Goal: Entertainment & Leisure: Consume media (video, audio)

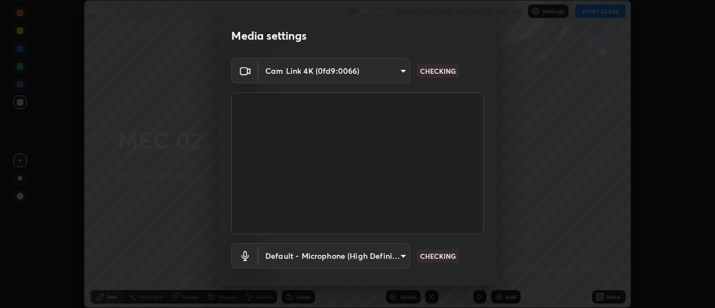
scroll to position [59, 0]
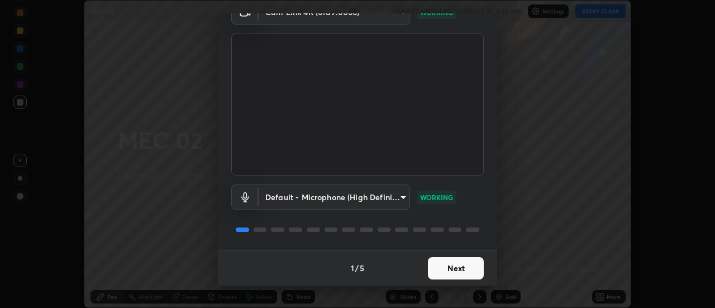
click at [463, 268] on button "Next" at bounding box center [456, 268] width 56 height 22
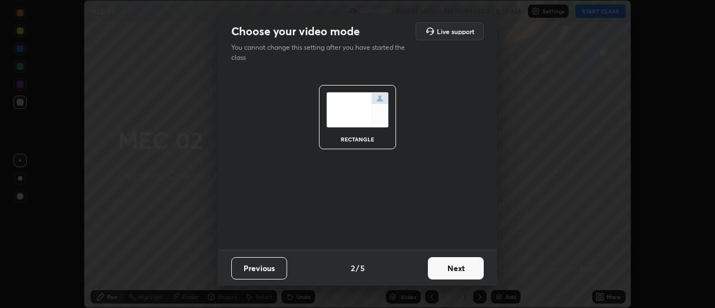
click at [463, 268] on button "Next" at bounding box center [456, 268] width 56 height 22
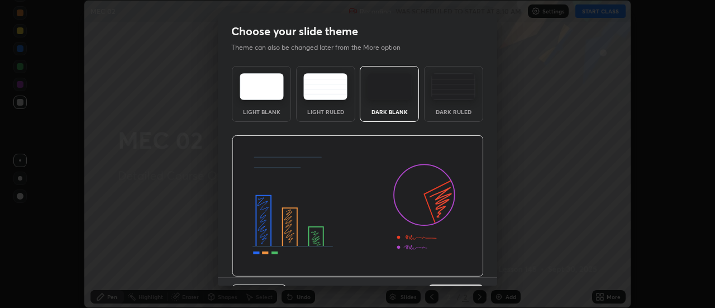
scroll to position [27, 0]
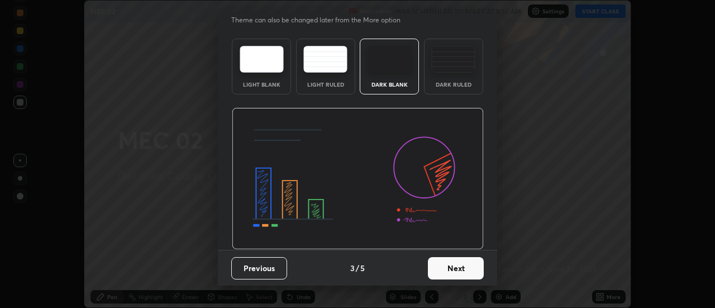
click at [465, 274] on button "Next" at bounding box center [456, 268] width 56 height 22
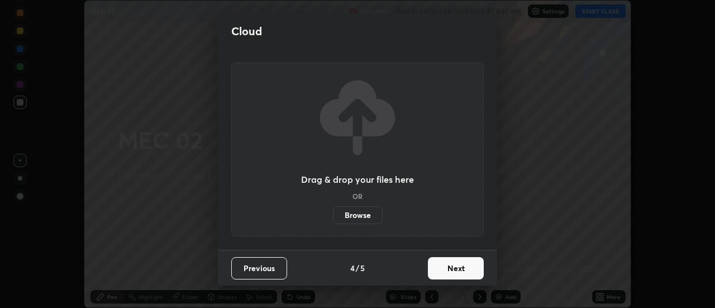
scroll to position [0, 0]
click at [459, 271] on button "Next" at bounding box center [456, 268] width 56 height 22
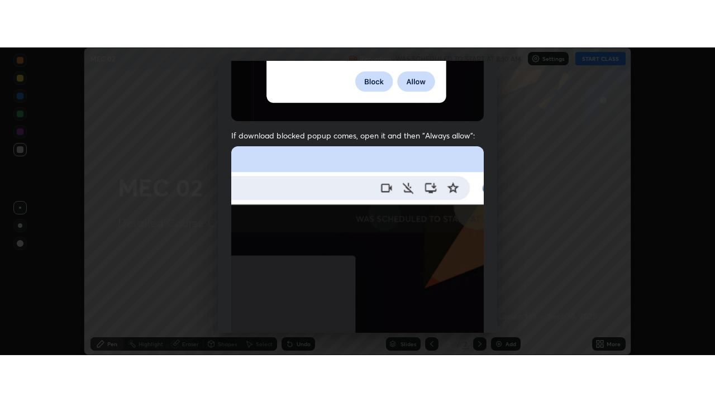
scroll to position [287, 0]
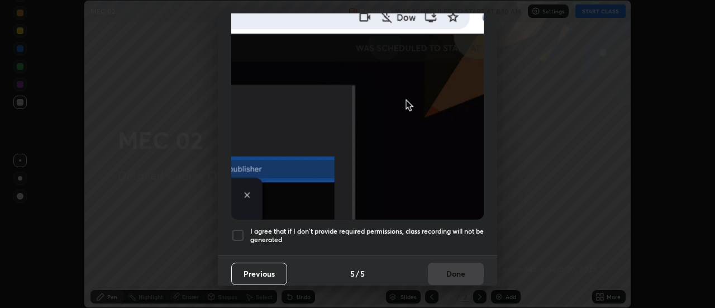
click at [242, 232] on div at bounding box center [237, 234] width 13 height 13
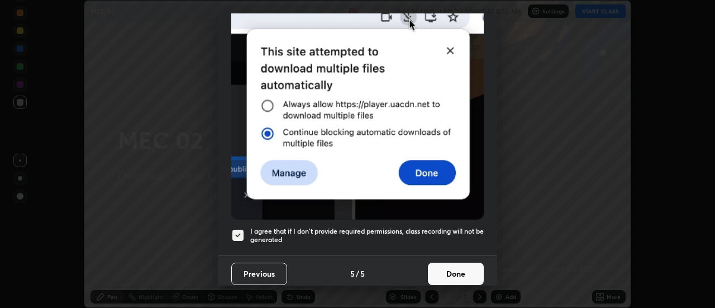
click at [459, 271] on button "Done" at bounding box center [456, 274] width 56 height 22
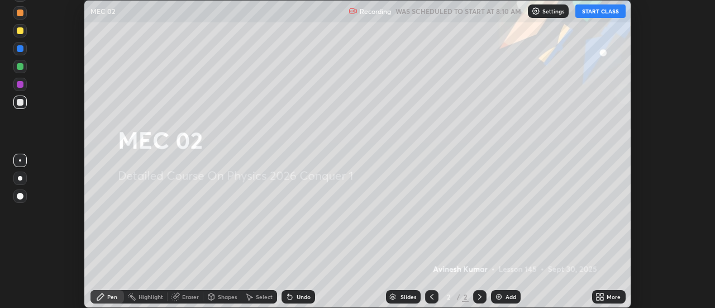
click at [595, 13] on button "START CLASS" at bounding box center [600, 10] width 50 height 13
click at [499, 297] on img at bounding box center [498, 296] width 9 height 9
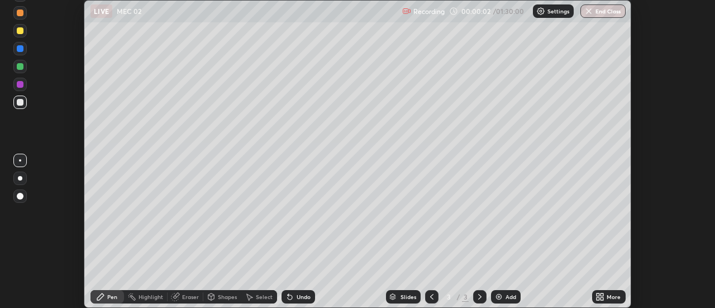
click at [598, 294] on icon at bounding box center [598, 294] width 3 height 3
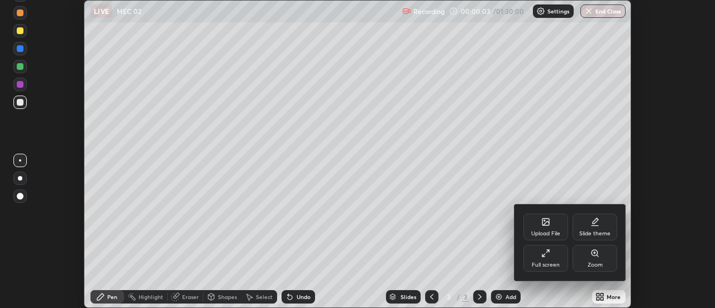
click at [545, 250] on icon at bounding box center [545, 253] width 9 height 9
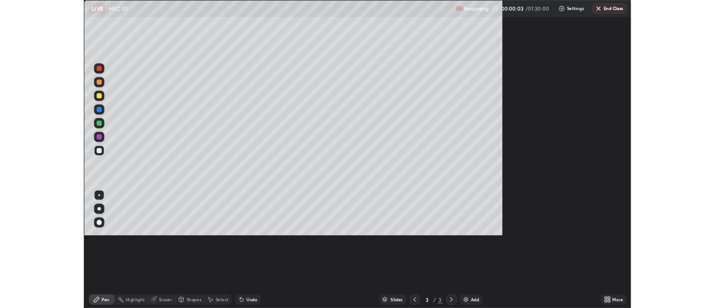
scroll to position [402, 715]
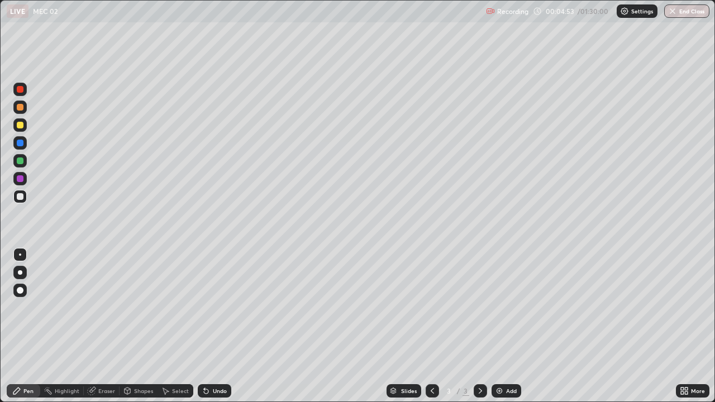
click at [500, 307] on img at bounding box center [499, 391] width 9 height 9
click at [502, 307] on img at bounding box center [499, 391] width 9 height 9
click at [500, 307] on img at bounding box center [499, 391] width 9 height 9
click at [501, 307] on img at bounding box center [499, 391] width 9 height 9
click at [21, 162] on div at bounding box center [20, 161] width 7 height 7
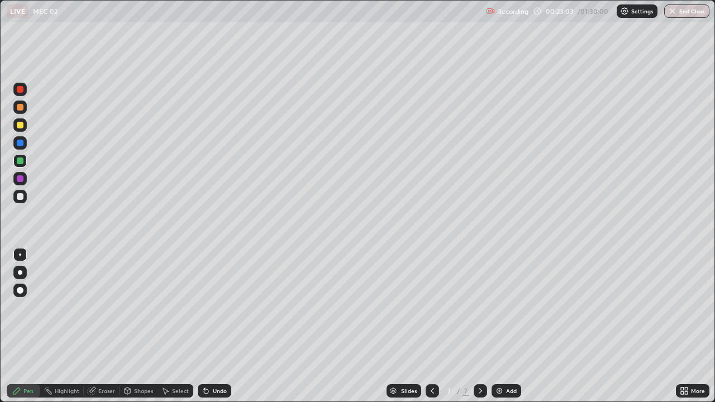
click at [103, 307] on div "Eraser" at bounding box center [106, 391] width 17 height 6
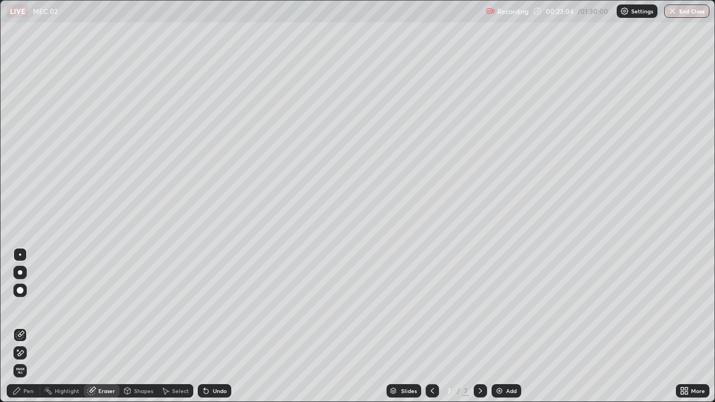
click at [26, 307] on div "Pen" at bounding box center [28, 391] width 10 height 6
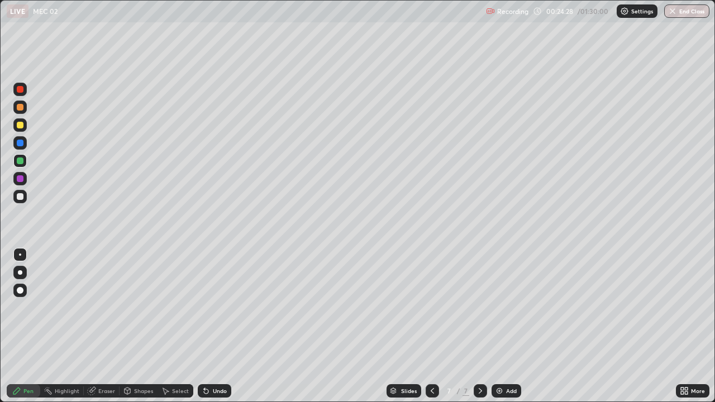
click at [21, 110] on div at bounding box center [20, 107] width 7 height 7
click at [498, 307] on img at bounding box center [499, 391] width 9 height 9
click at [23, 196] on div at bounding box center [20, 196] width 7 height 7
click at [431, 307] on icon at bounding box center [432, 391] width 9 height 9
click at [479, 307] on icon at bounding box center [480, 391] width 9 height 9
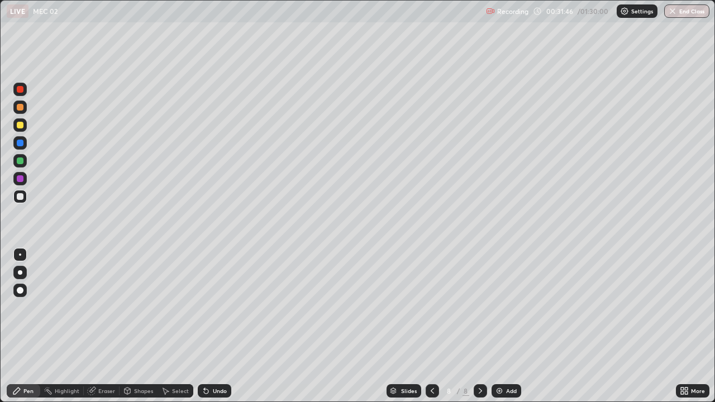
click at [430, 307] on icon at bounding box center [432, 391] width 9 height 9
click at [479, 307] on icon at bounding box center [480, 391] width 9 height 9
click at [501, 307] on img at bounding box center [499, 391] width 9 height 9
click at [497, 307] on div "Add" at bounding box center [507, 390] width 30 height 13
click at [21, 164] on div at bounding box center [20, 161] width 7 height 7
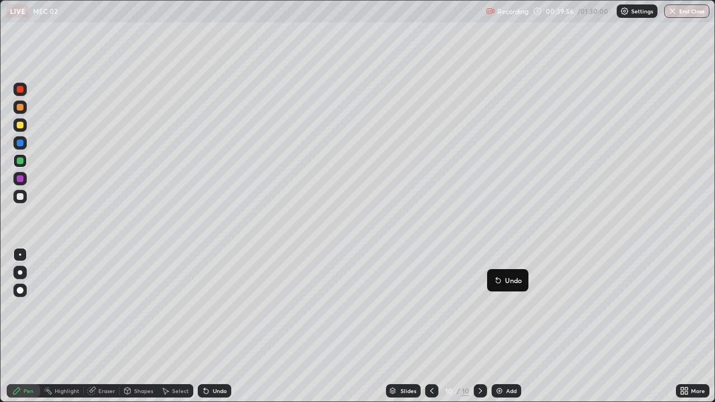
click at [496, 307] on img at bounding box center [499, 391] width 9 height 9
click at [21, 196] on div at bounding box center [20, 196] width 7 height 7
click at [500, 307] on img at bounding box center [499, 391] width 9 height 9
click at [20, 162] on div at bounding box center [20, 161] width 7 height 7
click at [501, 307] on img at bounding box center [499, 391] width 9 height 9
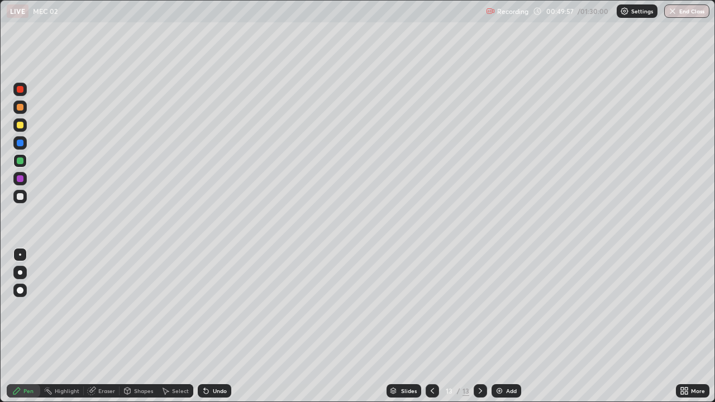
click at [18, 198] on div at bounding box center [20, 196] width 7 height 7
click at [18, 164] on div at bounding box center [20, 161] width 7 height 7
click at [499, 307] on img at bounding box center [499, 391] width 9 height 9
click at [498, 307] on img at bounding box center [499, 391] width 9 height 9
click at [105, 307] on div "Eraser" at bounding box center [106, 391] width 17 height 6
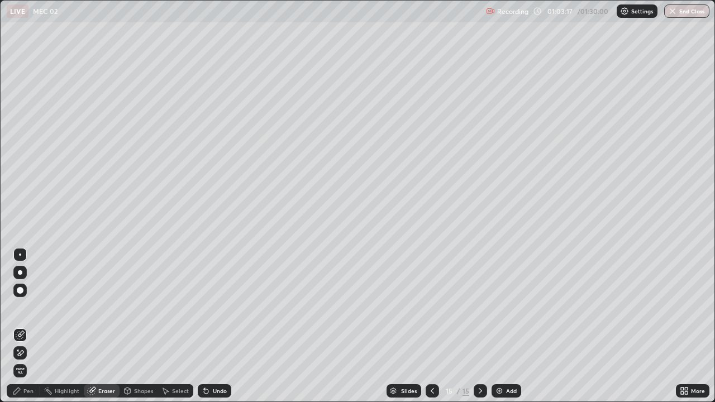
click at [28, 307] on div "Pen" at bounding box center [28, 391] width 10 height 6
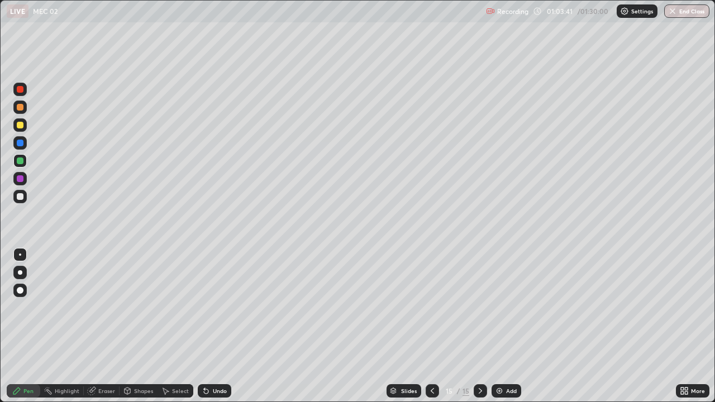
click at [21, 197] on div at bounding box center [20, 196] width 7 height 7
click at [497, 307] on img at bounding box center [499, 391] width 9 height 9
click at [18, 163] on div at bounding box center [20, 161] width 7 height 7
click at [20, 199] on div at bounding box center [20, 196] width 7 height 7
click at [21, 110] on div at bounding box center [20, 107] width 7 height 7
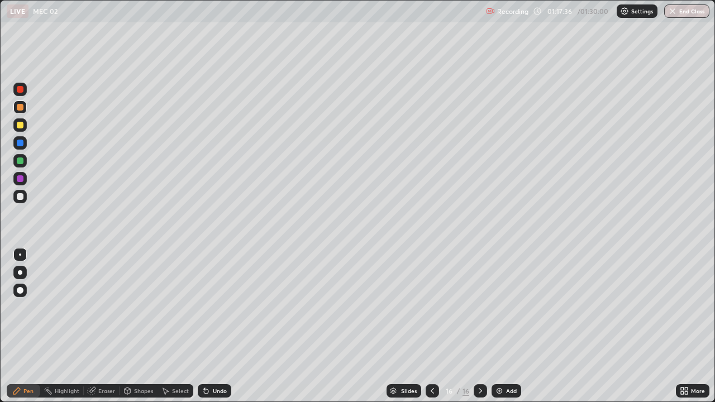
click at [499, 307] on img at bounding box center [499, 391] width 9 height 9
click at [19, 197] on div at bounding box center [20, 196] width 7 height 7
click at [113, 307] on div "Eraser" at bounding box center [106, 391] width 17 height 6
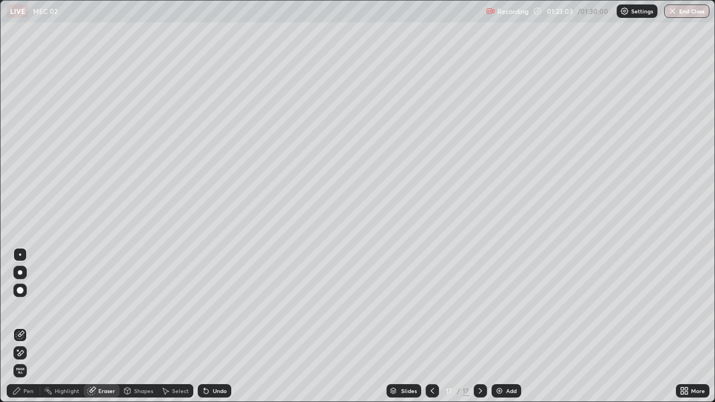
click at [31, 307] on div "Pen" at bounding box center [28, 391] width 10 height 6
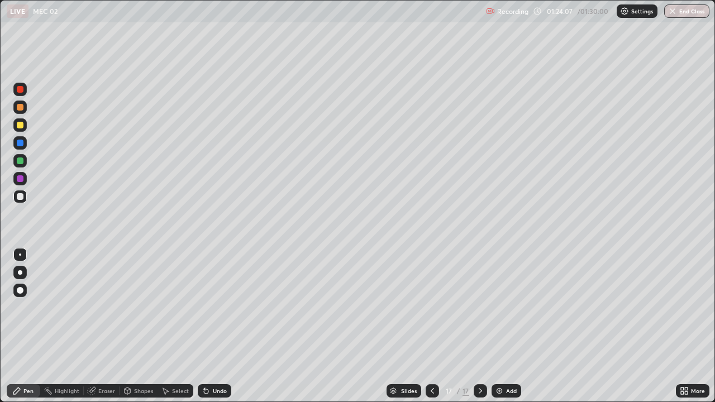
click at [109, 307] on div "Eraser" at bounding box center [106, 391] width 17 height 6
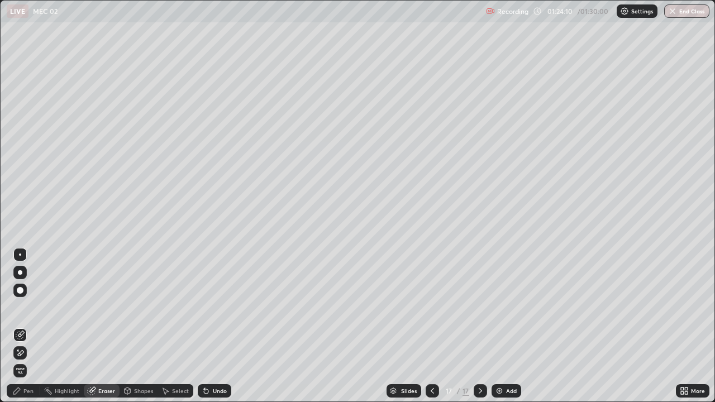
click at [34, 307] on div "Pen" at bounding box center [24, 390] width 34 height 13
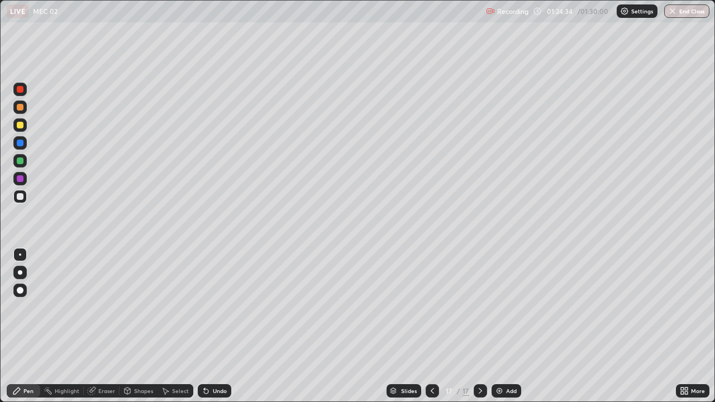
click at [101, 307] on div "Eraser" at bounding box center [106, 391] width 17 height 6
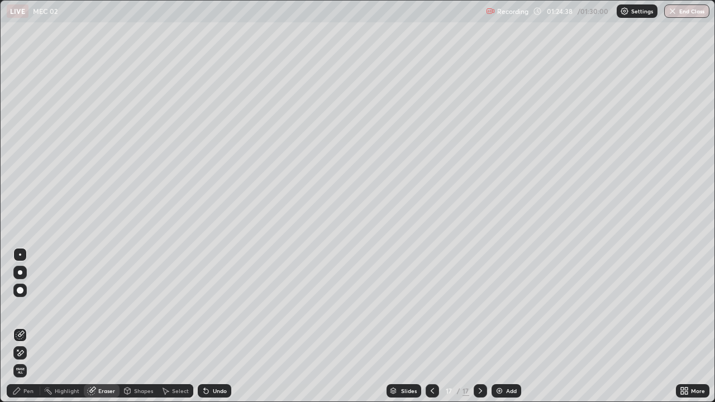
click at [32, 307] on div "Pen" at bounding box center [28, 391] width 10 height 6
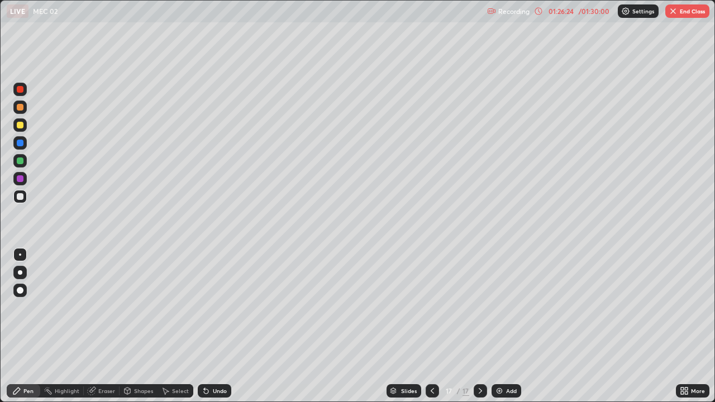
click at [18, 110] on div at bounding box center [20, 107] width 7 height 7
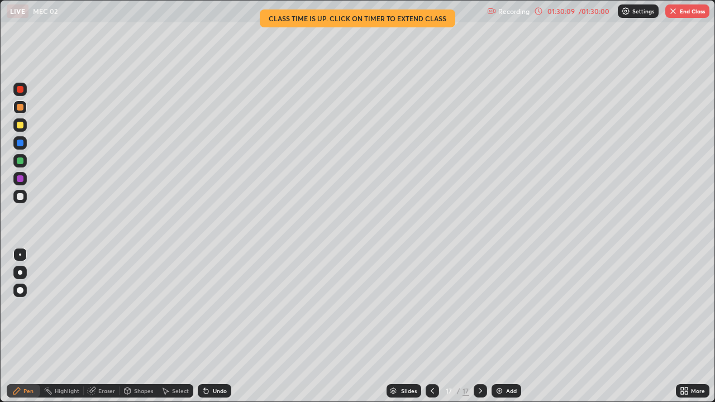
click at [680, 11] on button "End Class" at bounding box center [687, 10] width 44 height 13
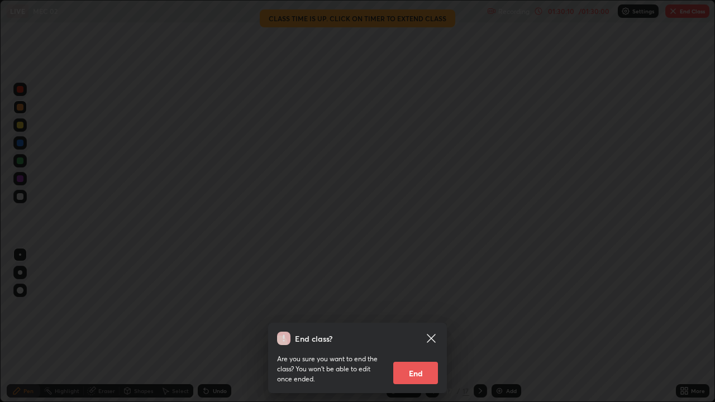
click at [417, 307] on button "End" at bounding box center [415, 373] width 45 height 22
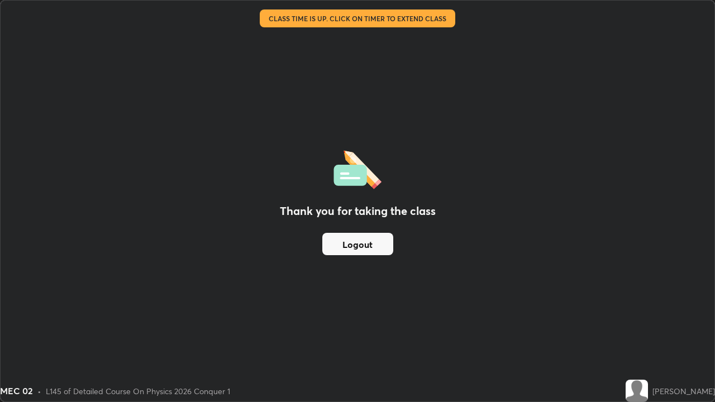
click at [369, 244] on button "Logout" at bounding box center [357, 244] width 71 height 22
click at [366, 246] on button "Logout" at bounding box center [357, 244] width 71 height 22
click at [353, 241] on button "Logout" at bounding box center [357, 244] width 71 height 22
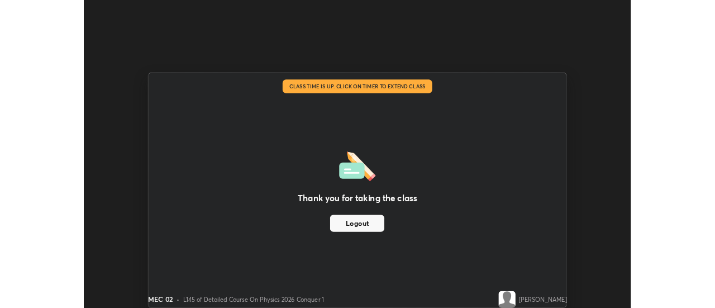
scroll to position [55550, 55143]
